Goal: Complete application form

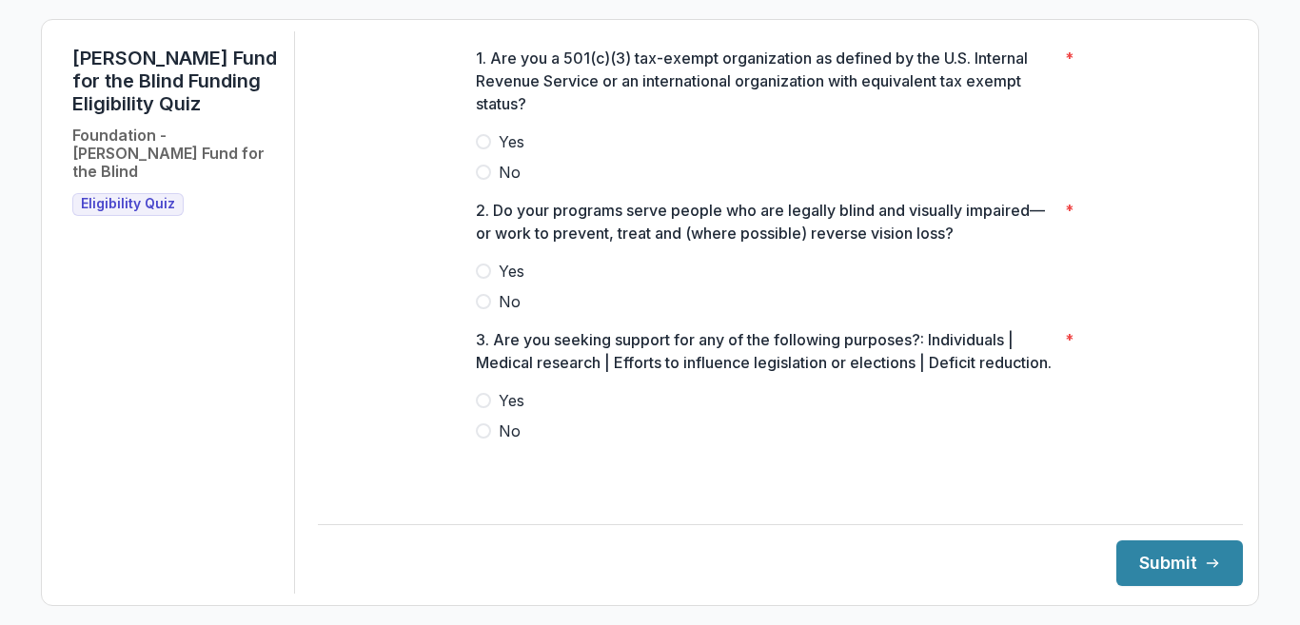
click at [485, 149] on span at bounding box center [483, 141] width 15 height 15
click at [483, 276] on label "Yes" at bounding box center [780, 271] width 609 height 23
click at [498, 442] on label "No" at bounding box center [780, 431] width 609 height 23
click at [1204, 562] on icon "submit" at bounding box center [1211, 563] width 15 height 15
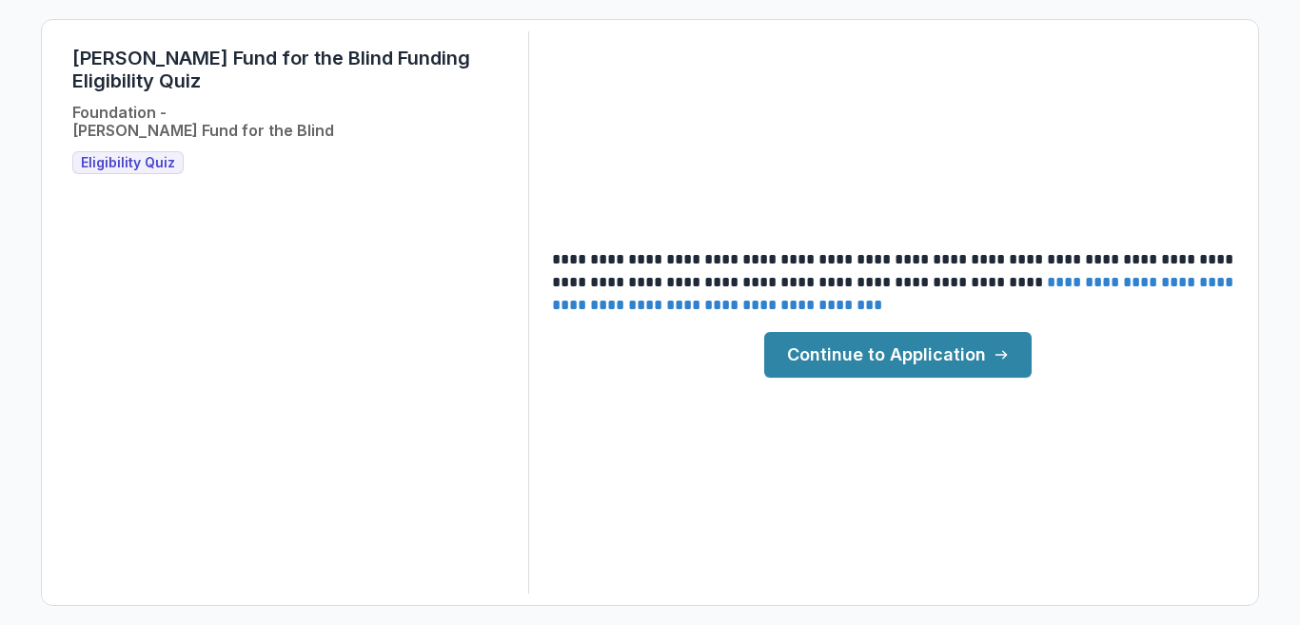
click at [989, 354] on link "Continue to Application" at bounding box center [897, 355] width 267 height 46
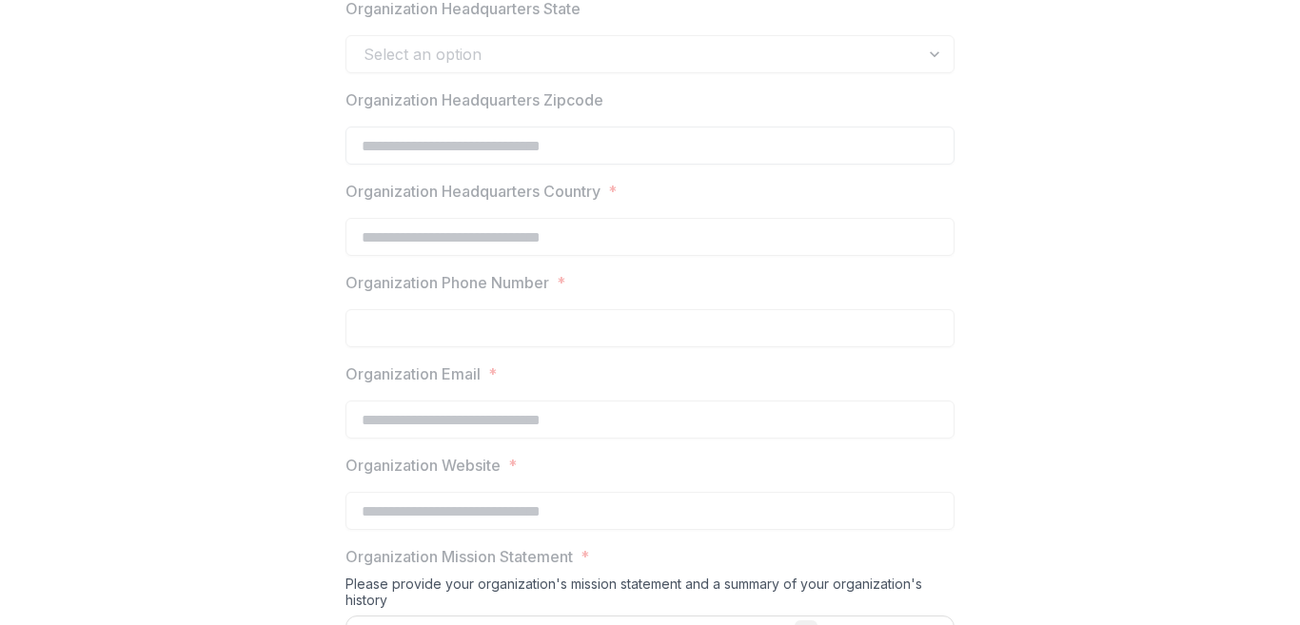
scroll to position [1332, 0]
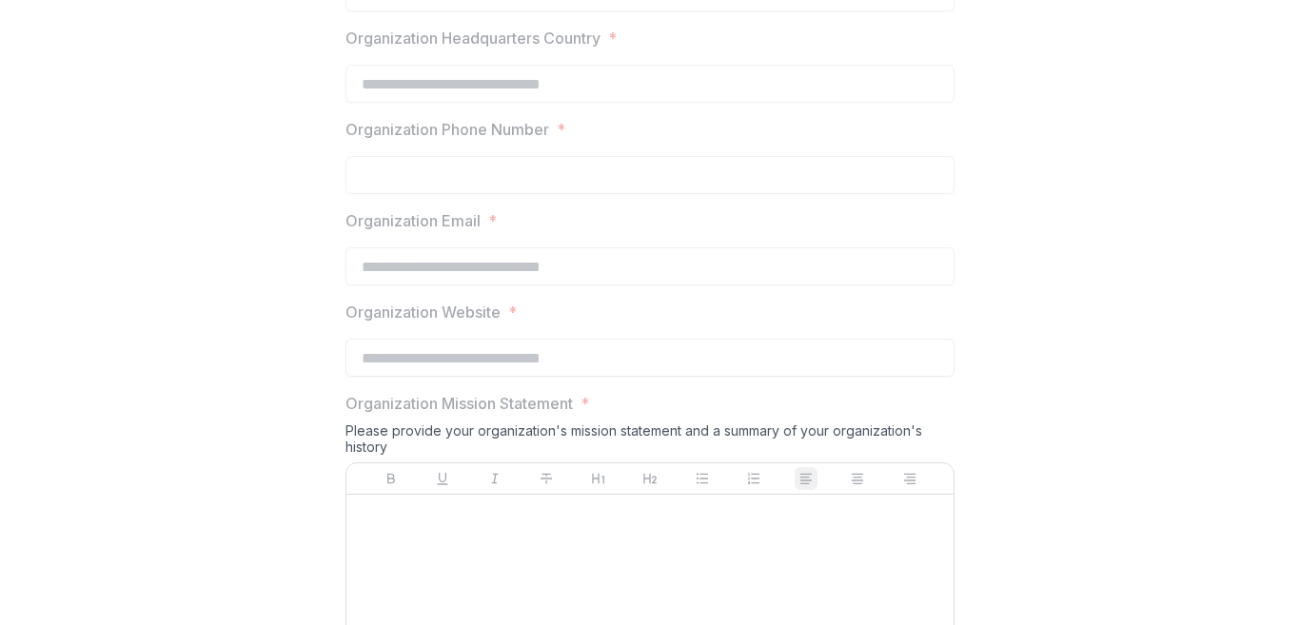
click at [396, 359] on input "Organization Website *" at bounding box center [649, 358] width 609 height 38
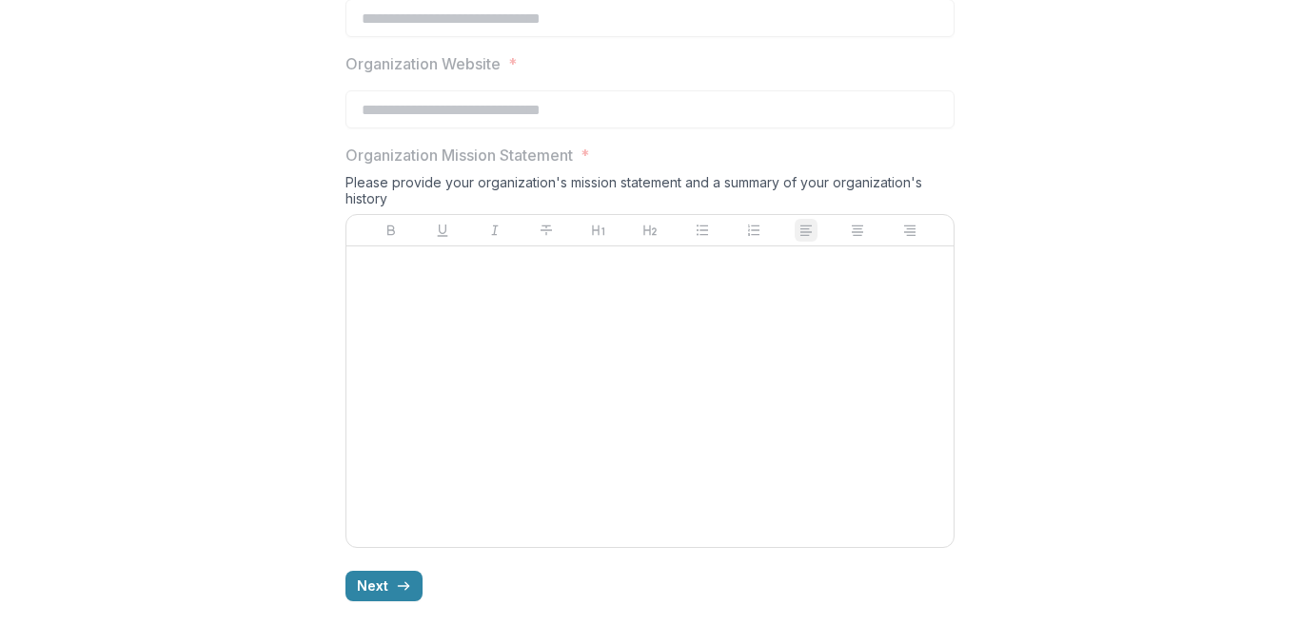
scroll to position [1587, 0]
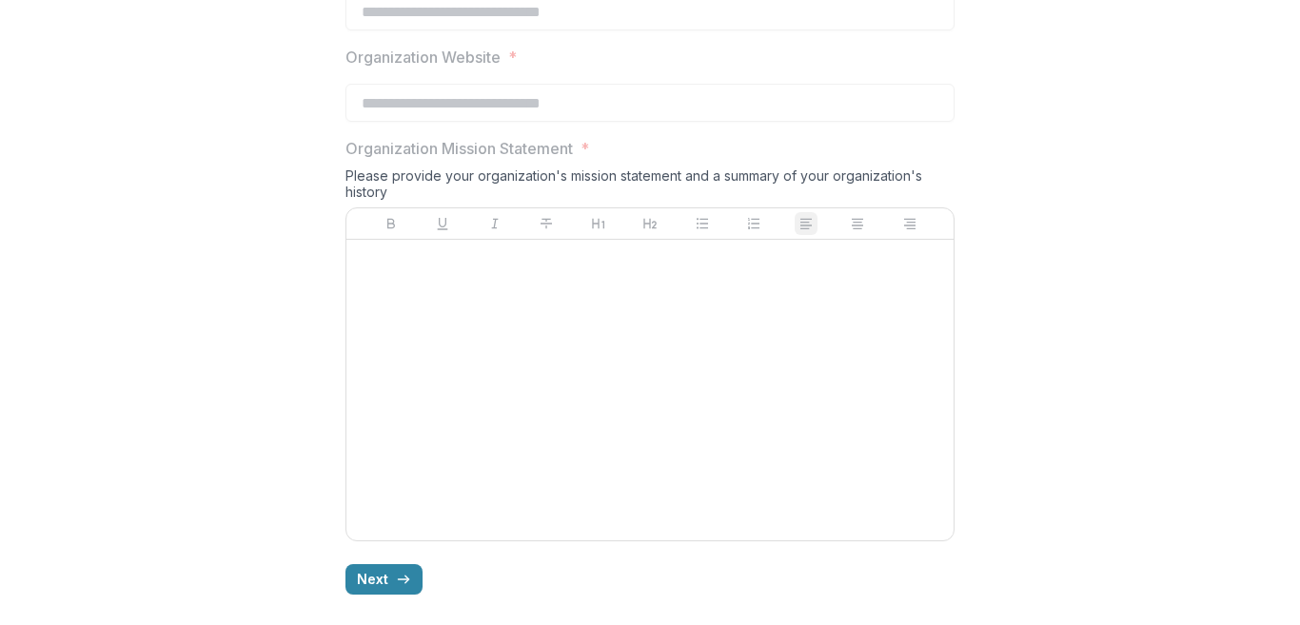
click at [517, 363] on div at bounding box center [650, 389] width 592 height 285
click at [420, 142] on p "Organization Mission Statement" at bounding box center [458, 148] width 227 height 23
click at [420, 143] on p "Organization Mission Statement" at bounding box center [458, 148] width 227 height 23
click at [570, 385] on div at bounding box center [650, 389] width 592 height 285
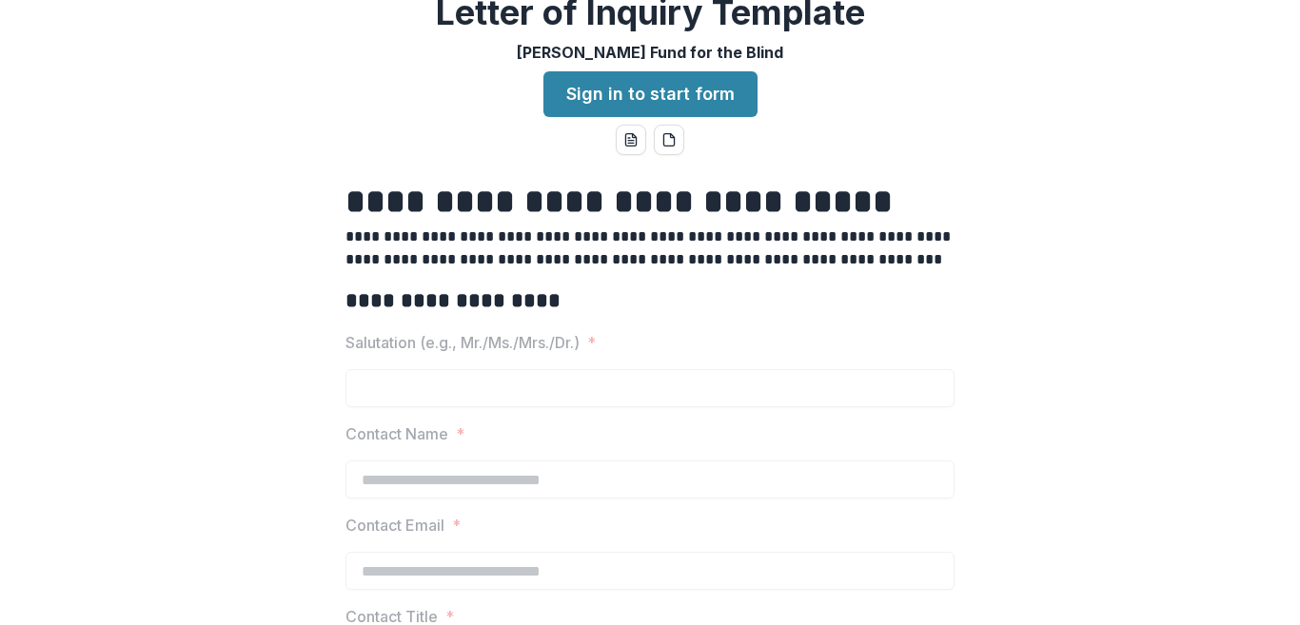
scroll to position [0, 0]
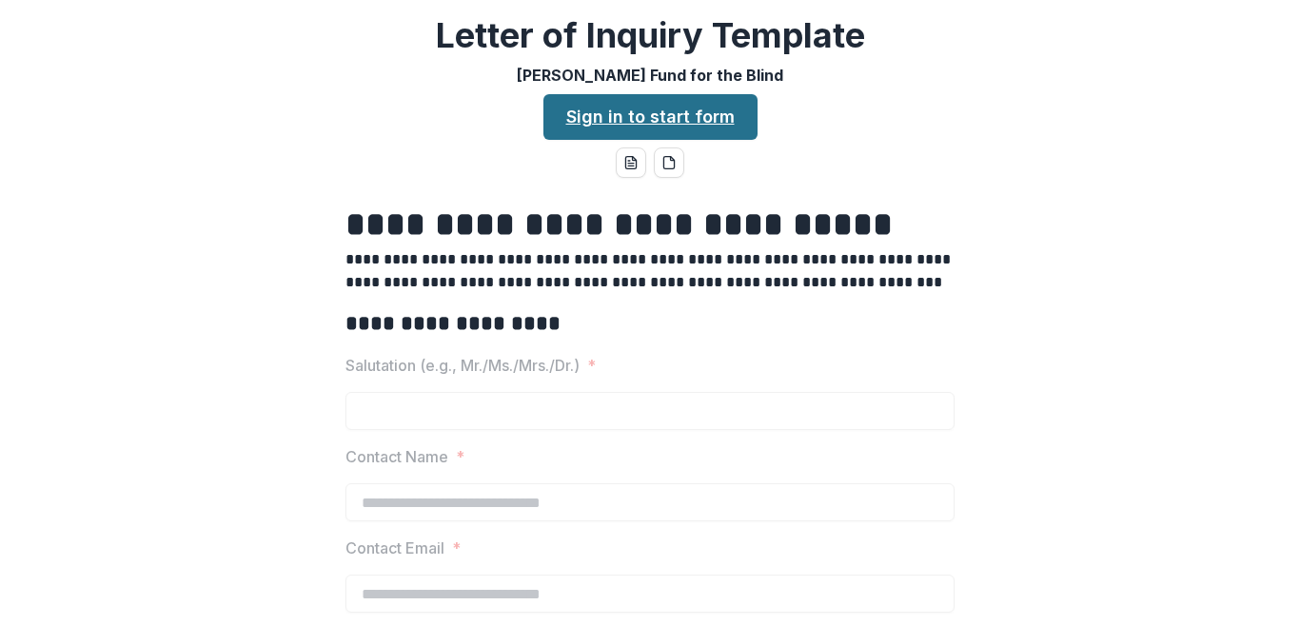
click at [641, 111] on link "Sign in to start form" at bounding box center [650, 117] width 214 height 46
